Goal: Task Accomplishment & Management: Complete application form

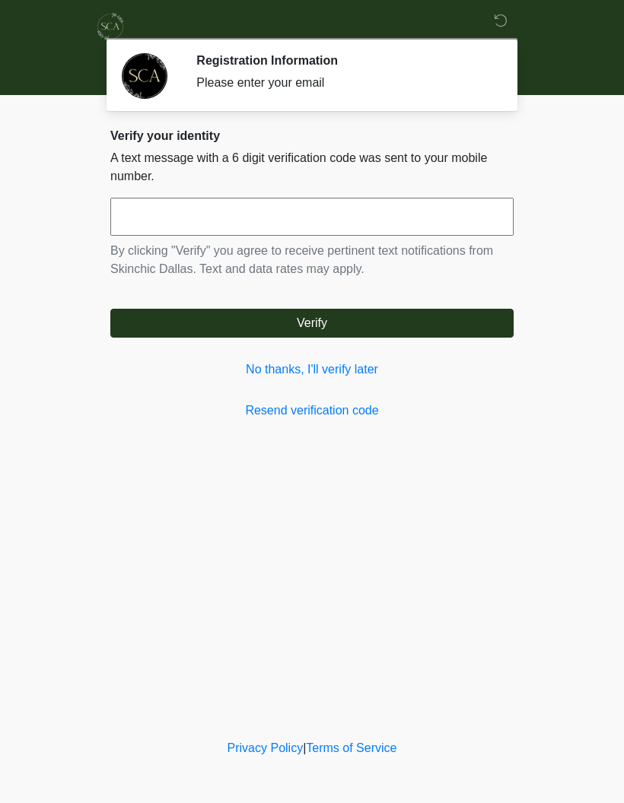
click at [272, 374] on link "No thanks, I'll verify later" at bounding box center [311, 370] width 403 height 18
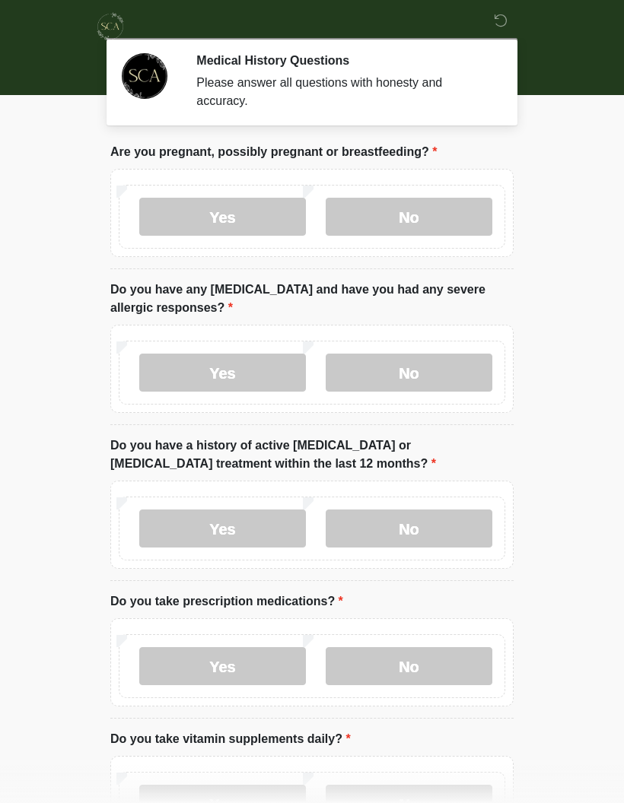
click at [435, 212] on label "No" at bounding box center [409, 217] width 167 height 38
click at [428, 377] on label "No" at bounding box center [409, 373] width 167 height 38
click at [422, 533] on label "No" at bounding box center [409, 529] width 167 height 38
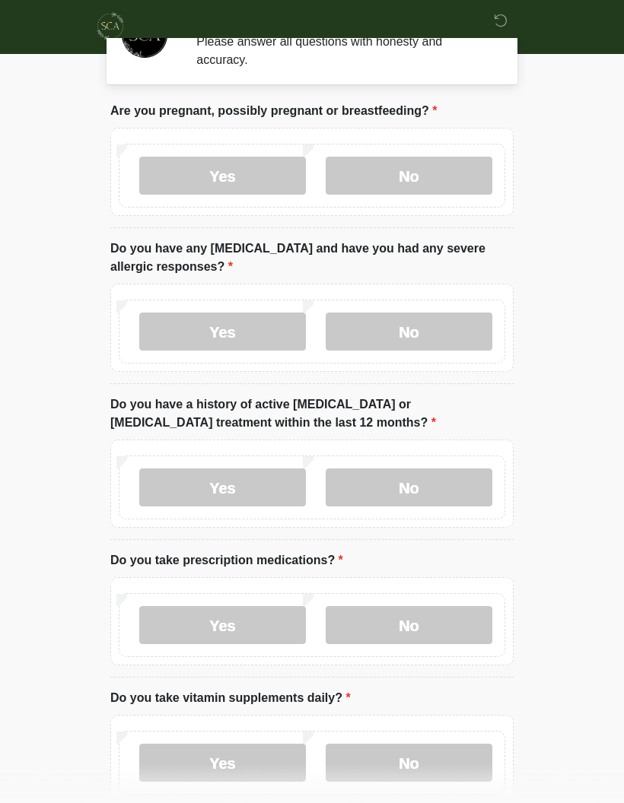
click at [421, 621] on label "No" at bounding box center [409, 626] width 167 height 38
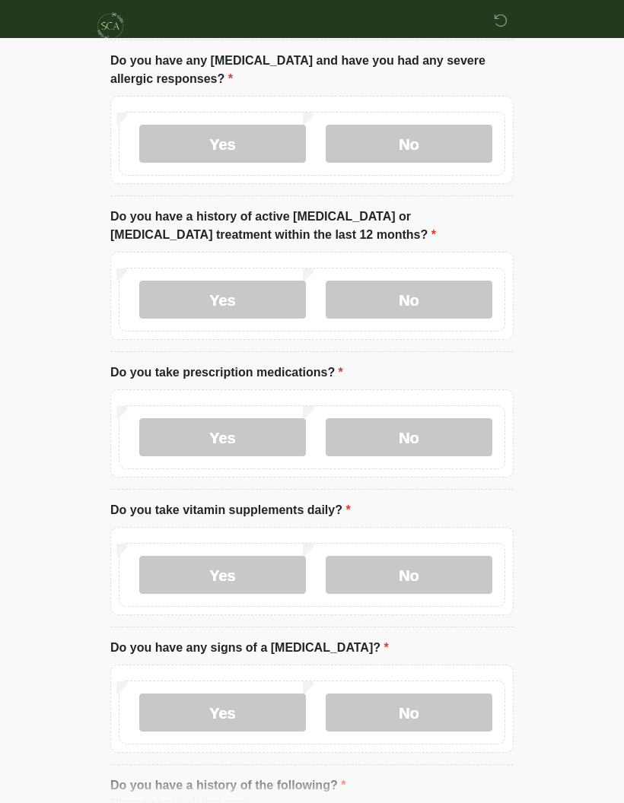
scroll to position [230, 0]
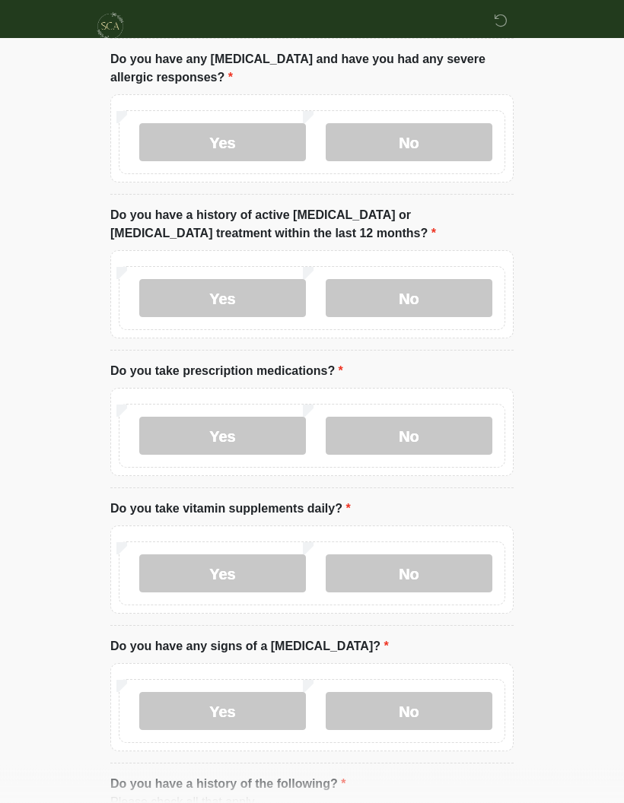
click at [448, 570] on label "No" at bounding box center [409, 574] width 167 height 38
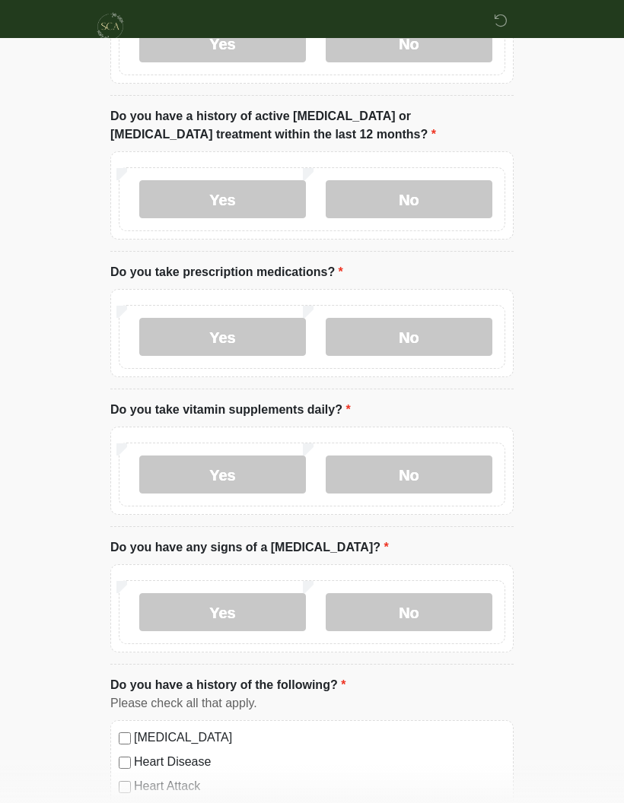
scroll to position [333, 0]
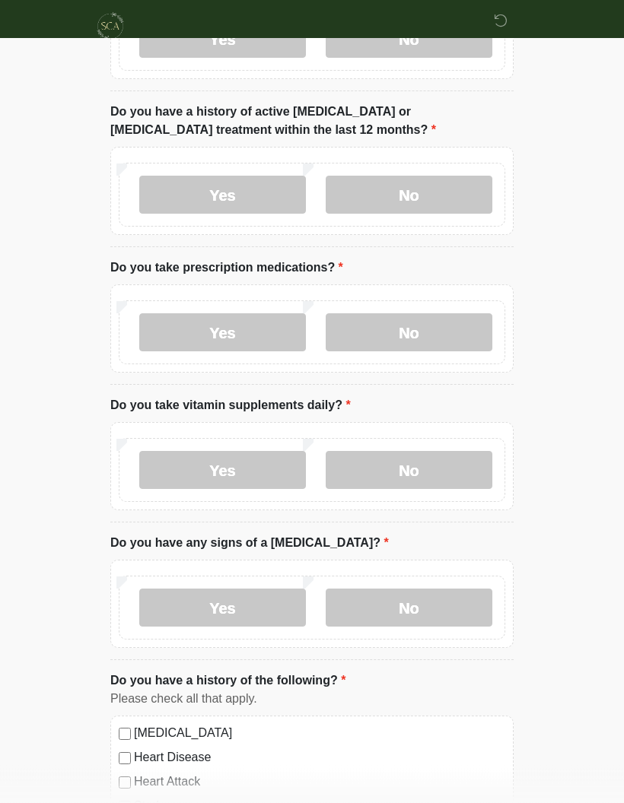
click at [428, 605] on label "No" at bounding box center [409, 609] width 167 height 38
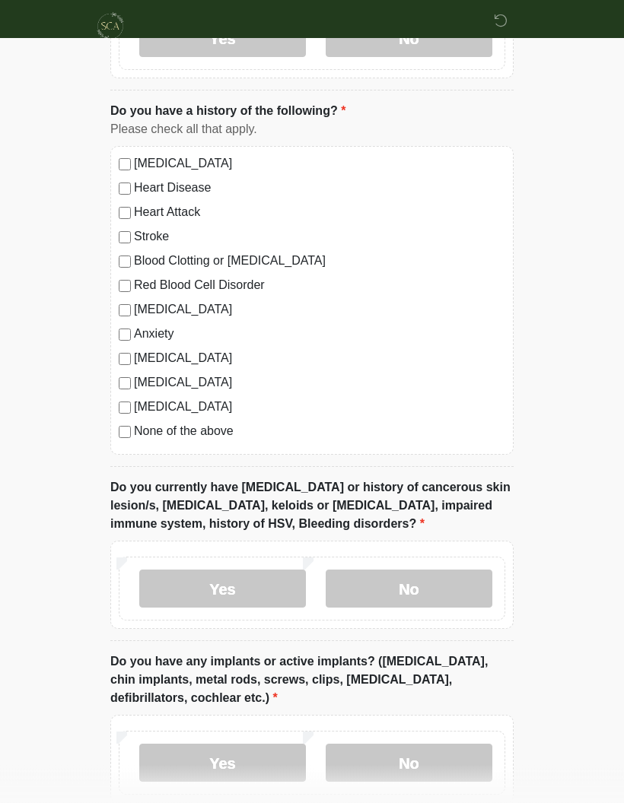
scroll to position [903, 0]
click at [425, 586] on label "No" at bounding box center [409, 590] width 167 height 38
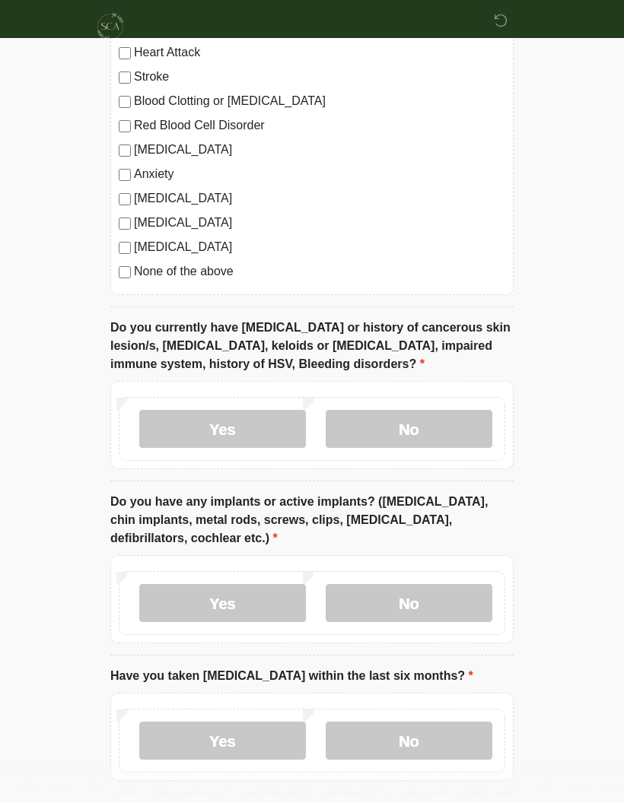
scroll to position [1065, 0]
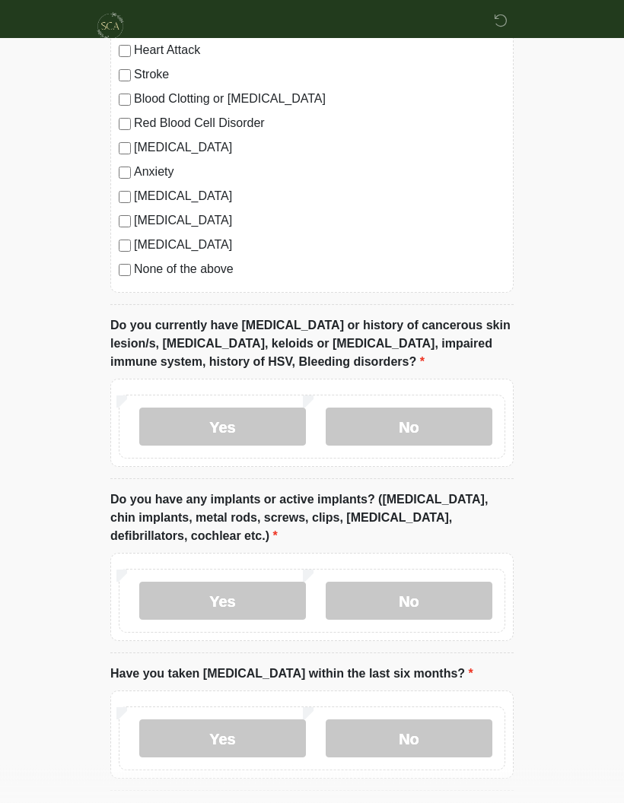
click at [429, 593] on label "No" at bounding box center [409, 602] width 167 height 38
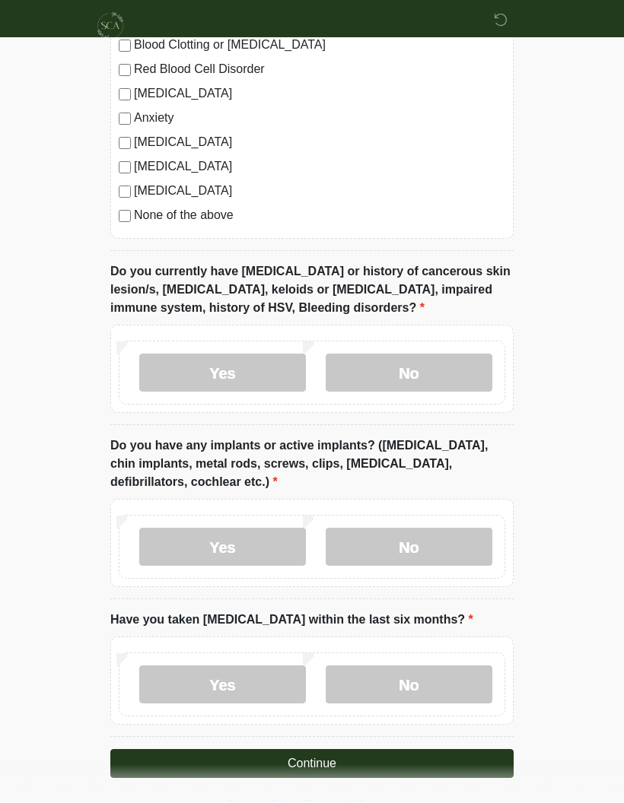
scroll to position [1112, 0]
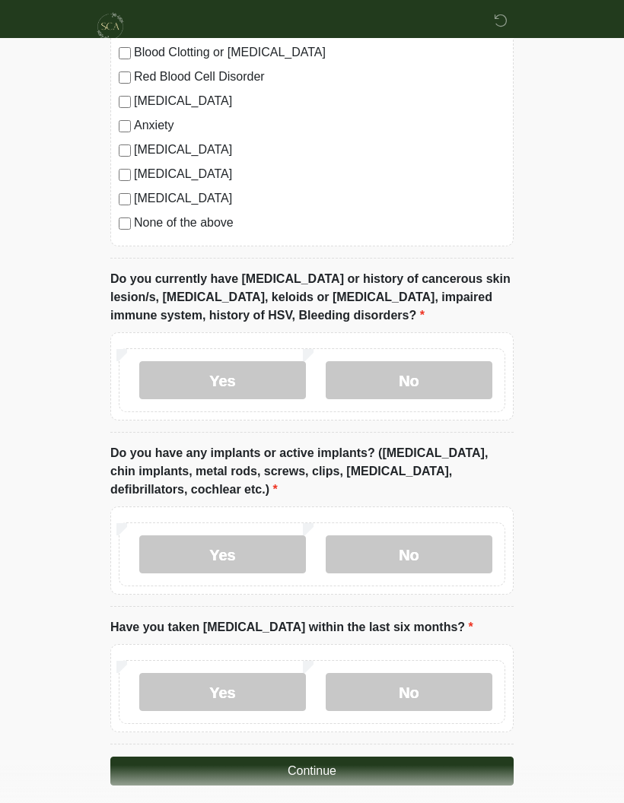
click at [421, 683] on label "No" at bounding box center [409, 692] width 167 height 38
click at [327, 768] on button "Continue" at bounding box center [311, 771] width 403 height 29
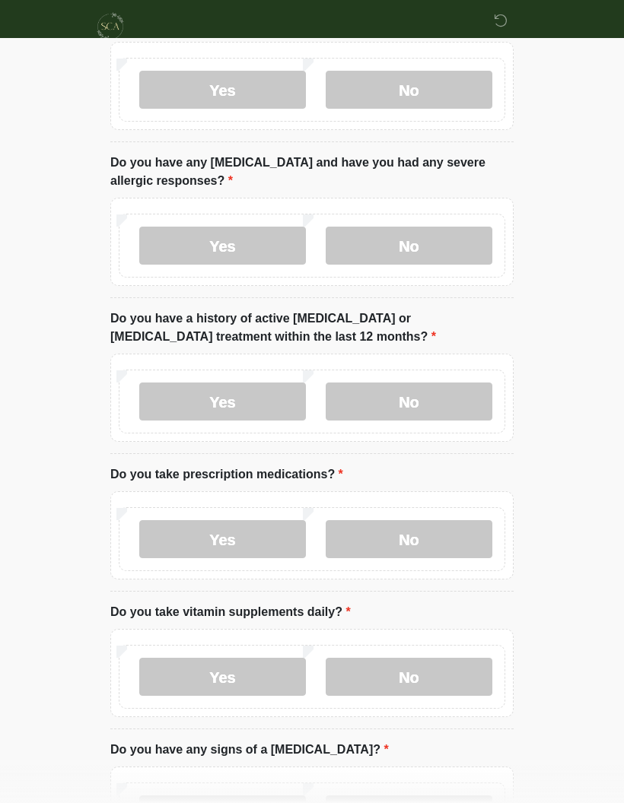
scroll to position [0, 0]
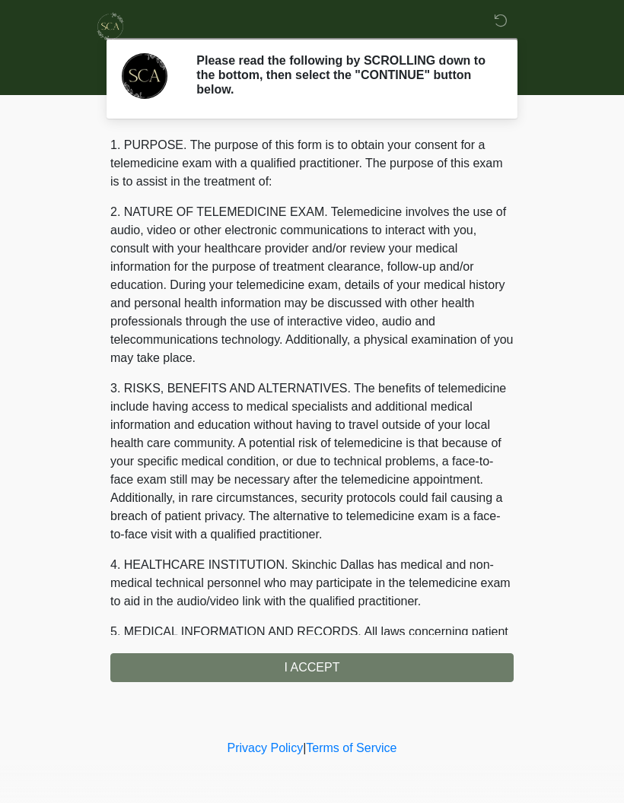
click at [324, 667] on div "1. PURPOSE. The purpose of this form is to obtain your consent for a telemedici…" at bounding box center [311, 409] width 403 height 546
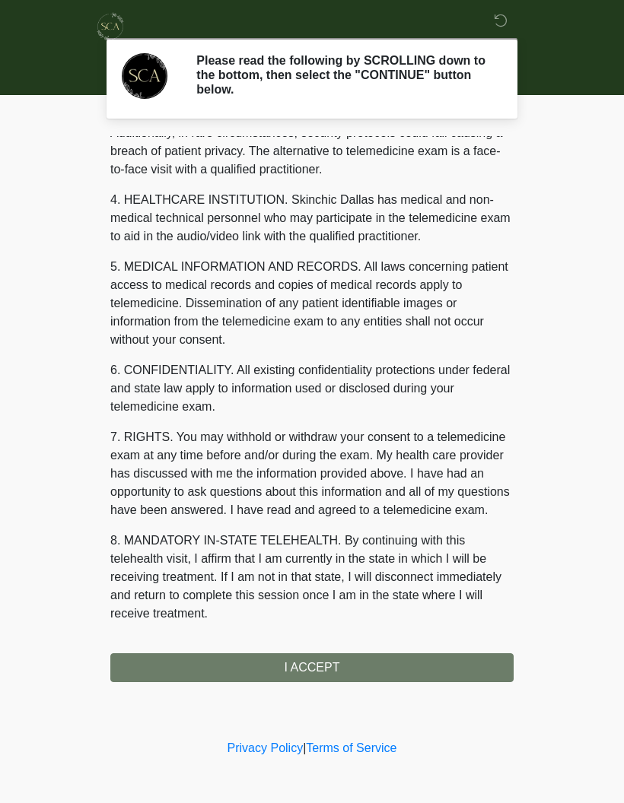
scroll to position [383, 0]
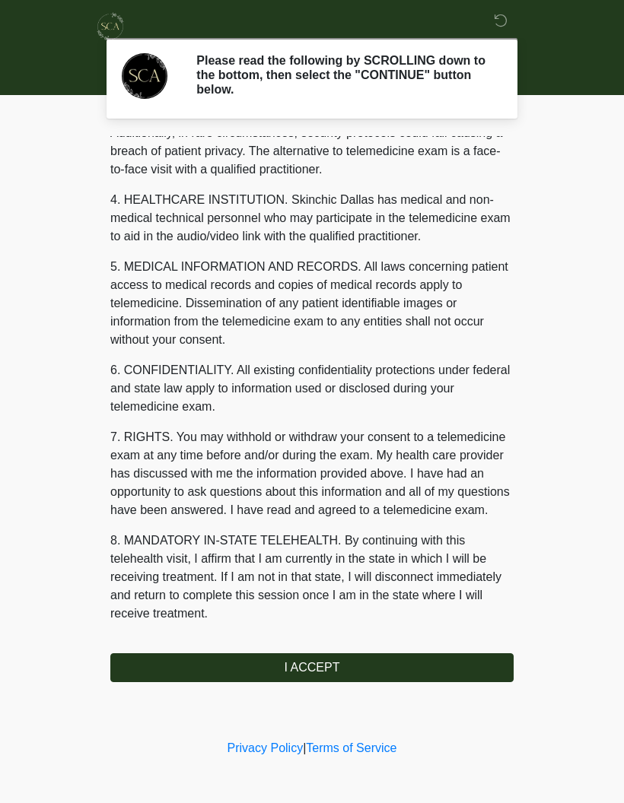
click at [317, 666] on button "I ACCEPT" at bounding box center [311, 668] width 403 height 29
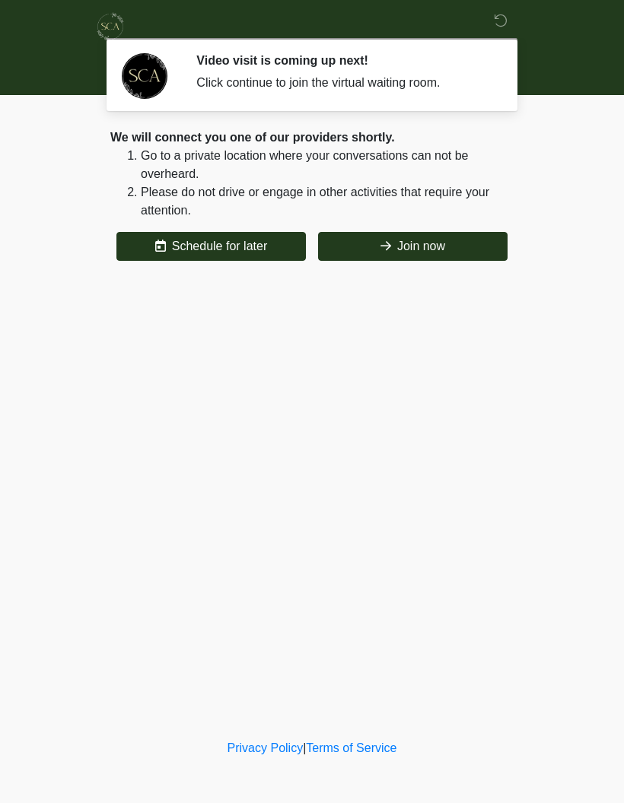
click at [433, 229] on div "We will connect you one of our providers shortly. Go to a private location wher…" at bounding box center [311, 195] width 403 height 132
click at [420, 250] on button "Join now" at bounding box center [412, 246] width 189 height 29
